Goal: Ask a question: Seek information or help from site administrators or community

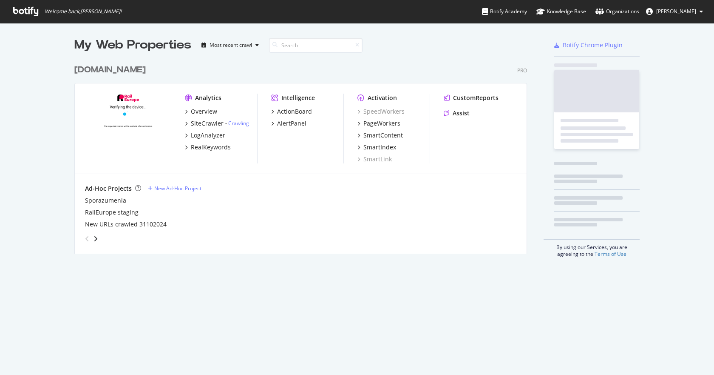
scroll to position [193, 455]
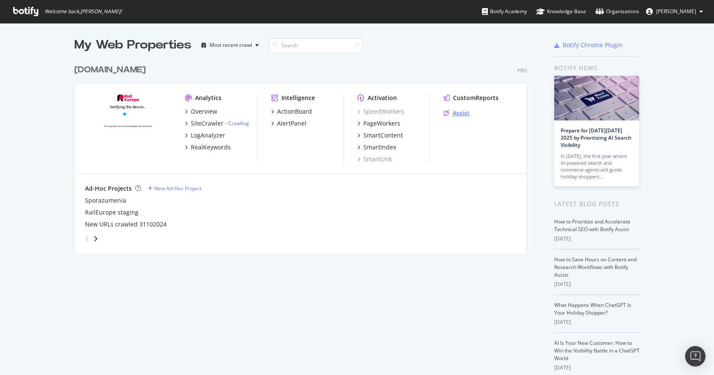
click at [463, 116] on div "Assist" at bounding box center [461, 113] width 17 height 9
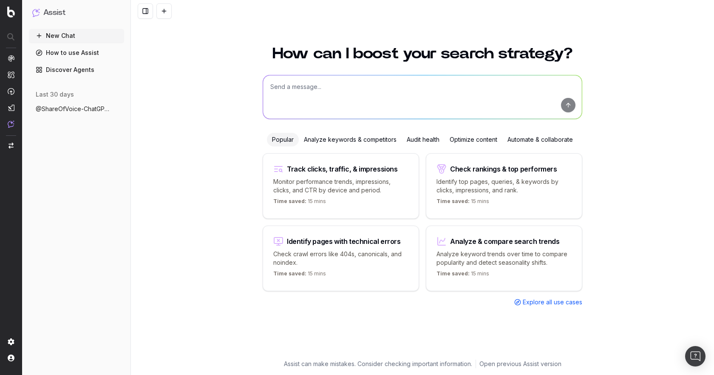
click at [56, 108] on span "@ShareOfVoice-ChatGPT Tell me how Rail E" at bounding box center [73, 109] width 75 height 9
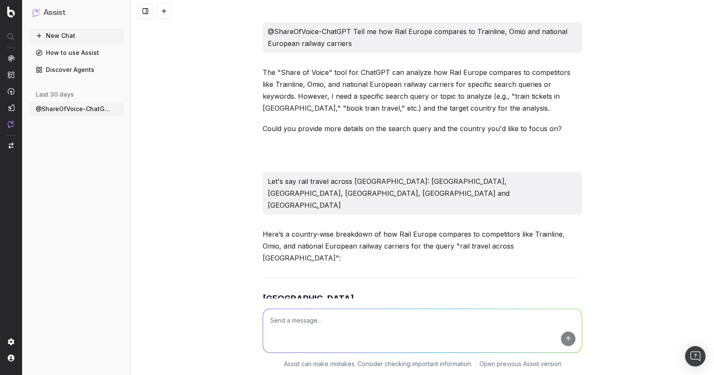
scroll to position [10408, 0]
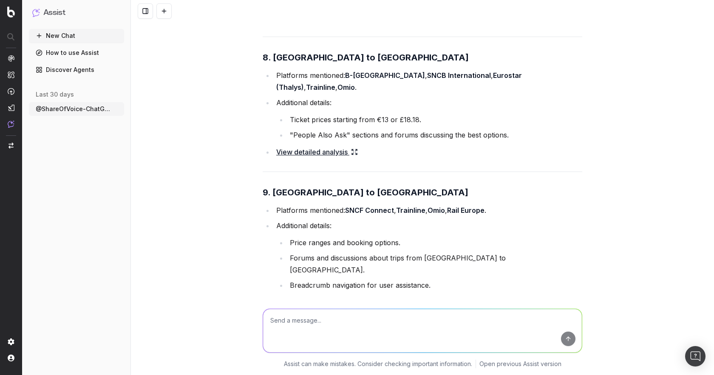
click at [318, 309] on textarea at bounding box center [422, 330] width 319 height 43
click at [310, 310] on textarea at bounding box center [422, 330] width 319 height 43
type textarea "Has there been any change to this?"
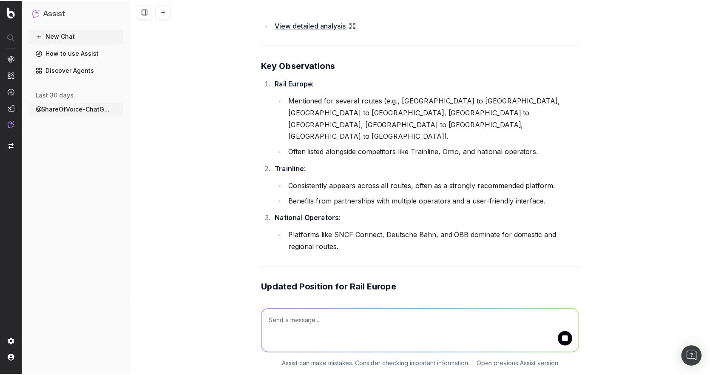
scroll to position [10714, 0]
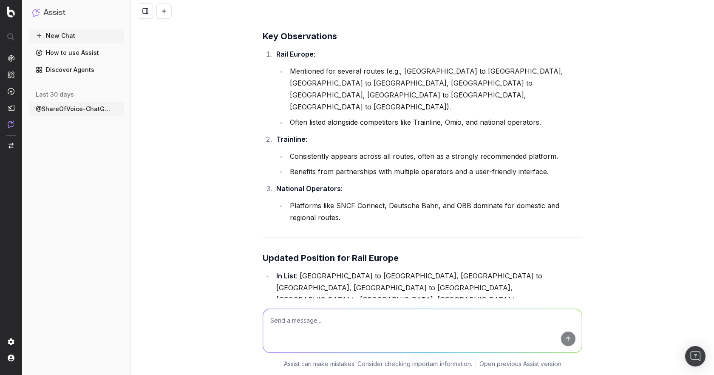
click at [65, 67] on link "Discover Agents" at bounding box center [76, 70] width 95 height 14
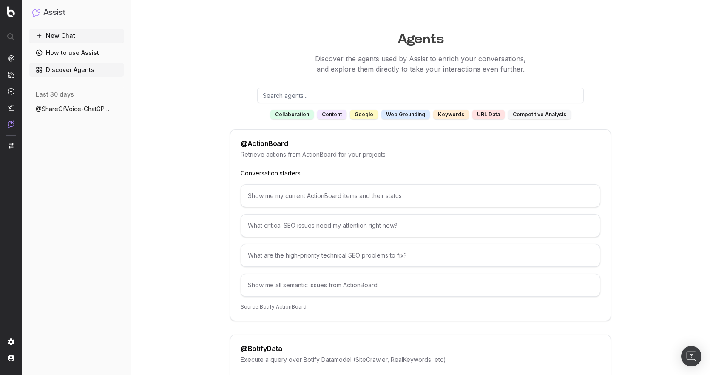
click at [337, 97] on input "text" at bounding box center [420, 95] width 327 height 15
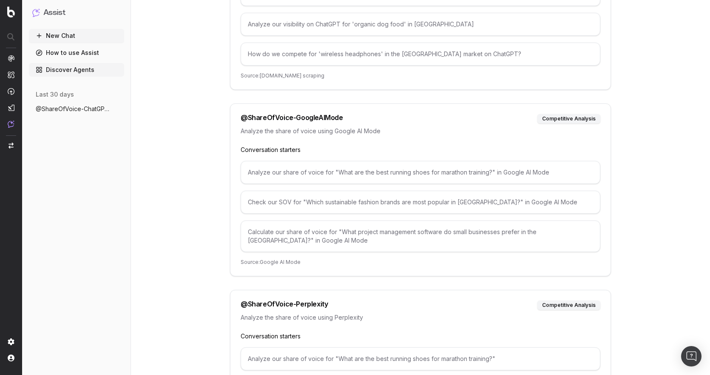
scroll to position [213, 0]
type input "share o"
click at [64, 36] on button "New Chat" at bounding box center [76, 36] width 95 height 14
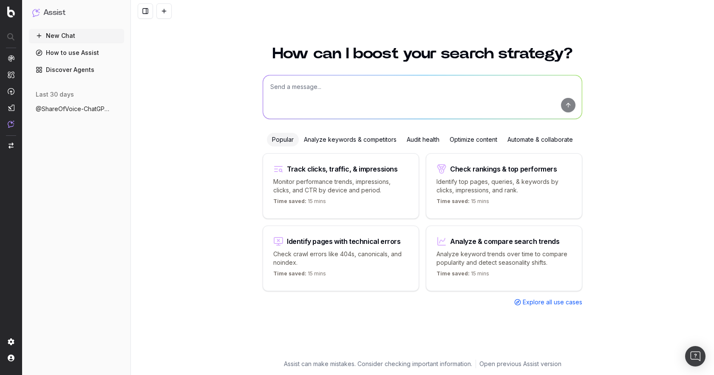
click at [277, 83] on textarea at bounding box center [422, 96] width 319 height 43
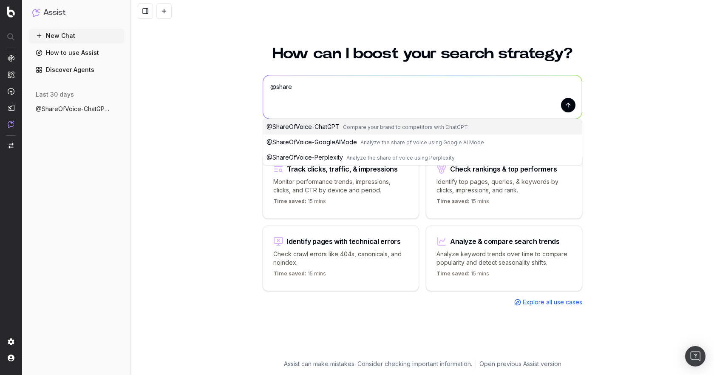
click at [342, 144] on span "@ ShareOfVoice-GoogleAIMode" at bounding box center [312, 141] width 91 height 7
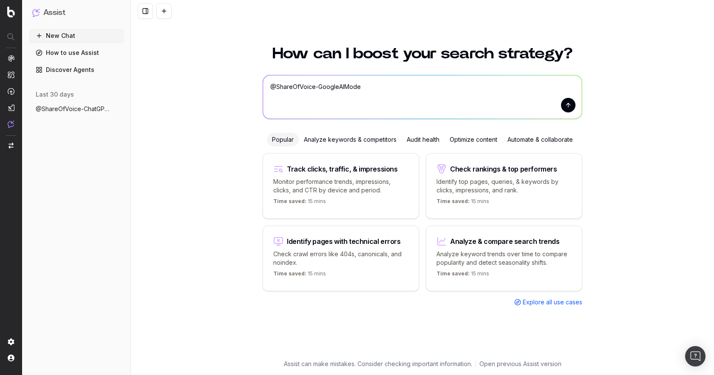
click at [385, 93] on textarea "@ShareOfVoice-GoogleAIMode" at bounding box center [422, 96] width 319 height 43
type textarea "@ShareOfVoice-GoogleAIMode What is Rail Europe's share of voice when travellers…"
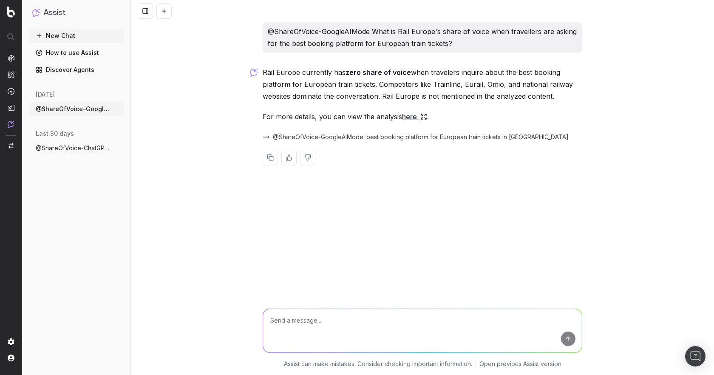
click at [407, 114] on link "here" at bounding box center [414, 117] width 25 height 12
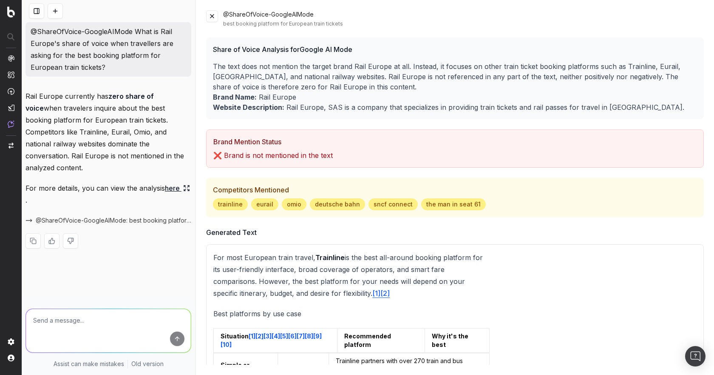
click at [212, 13] on button at bounding box center [212, 16] width 12 height 12
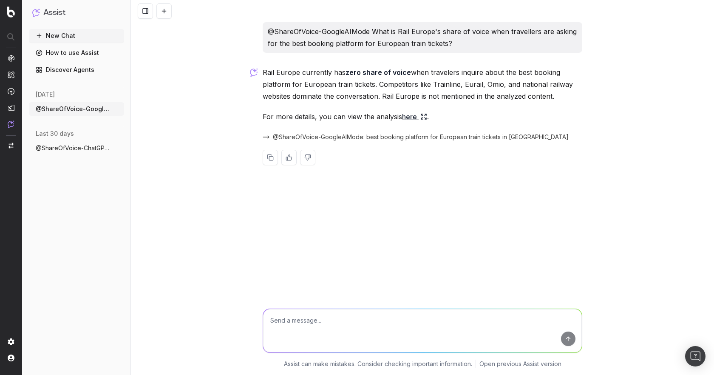
click at [342, 322] on textarea at bounding box center [422, 330] width 319 height 43
click at [480, 134] on span "@ShareOfVoice-GoogleAIMode: best booking platform for European train tickets in…" at bounding box center [421, 137] width 296 height 9
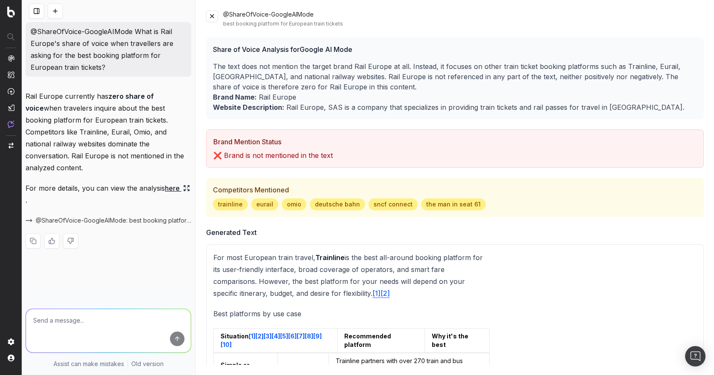
click at [211, 18] on button at bounding box center [212, 16] width 12 height 12
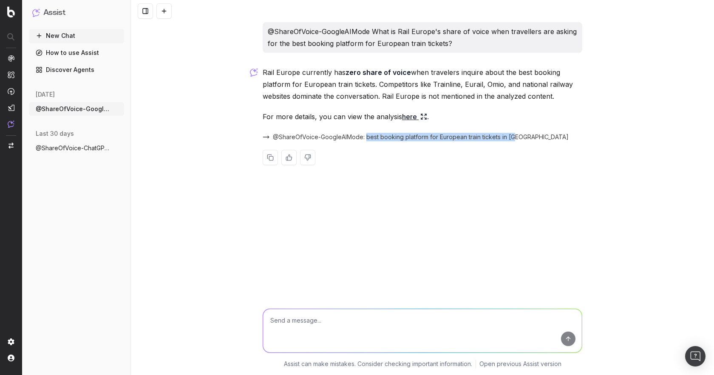
drag, startPoint x: 551, startPoint y: 139, endPoint x: 367, endPoint y: 140, distance: 184.1
click at [367, 140] on div "@ShareOfVoice-GoogleAIMode: best booking platform for European train tickets in…" at bounding box center [423, 137] width 320 height 12
copy span "best booking platform for European train tickets in [GEOGRAPHIC_DATA]"
click at [339, 316] on textarea at bounding box center [422, 330] width 319 height 43
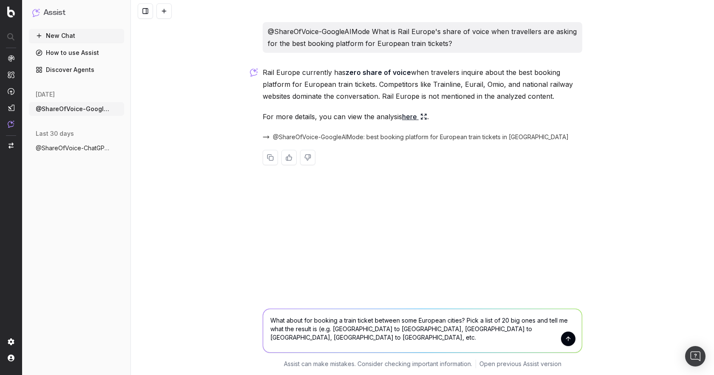
type textarea "What about for booking a train ticket between some European cities? Pick a list…"
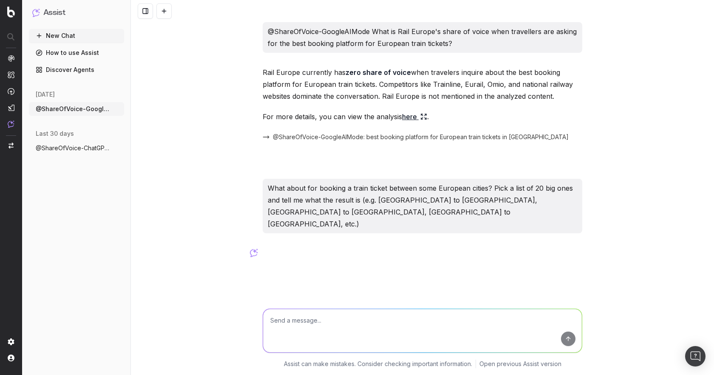
click at [569, 338] on textarea at bounding box center [422, 330] width 319 height 43
click at [441, 319] on textarea at bounding box center [422, 330] width 319 height 43
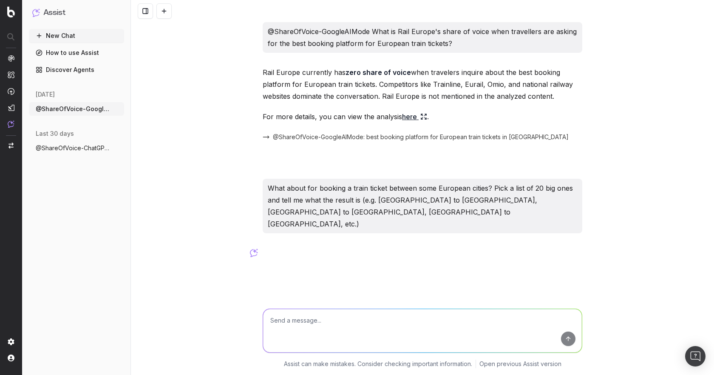
click at [441, 319] on textarea at bounding box center [422, 330] width 319 height 43
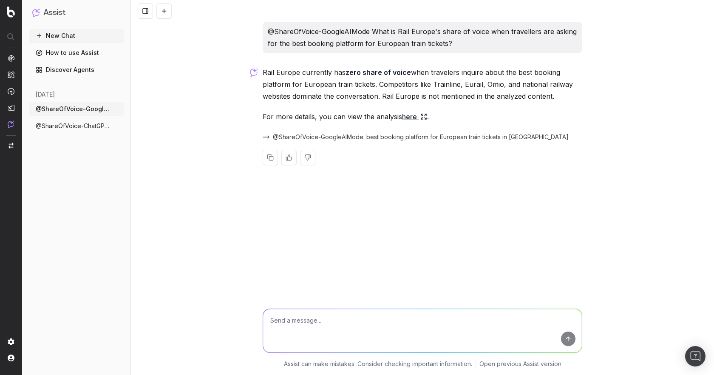
click at [296, 323] on textarea at bounding box center [422, 330] width 319 height 43
click at [367, 321] on textarea at bounding box center [422, 330] width 319 height 43
